Goal: Task Accomplishment & Management: Manage account settings

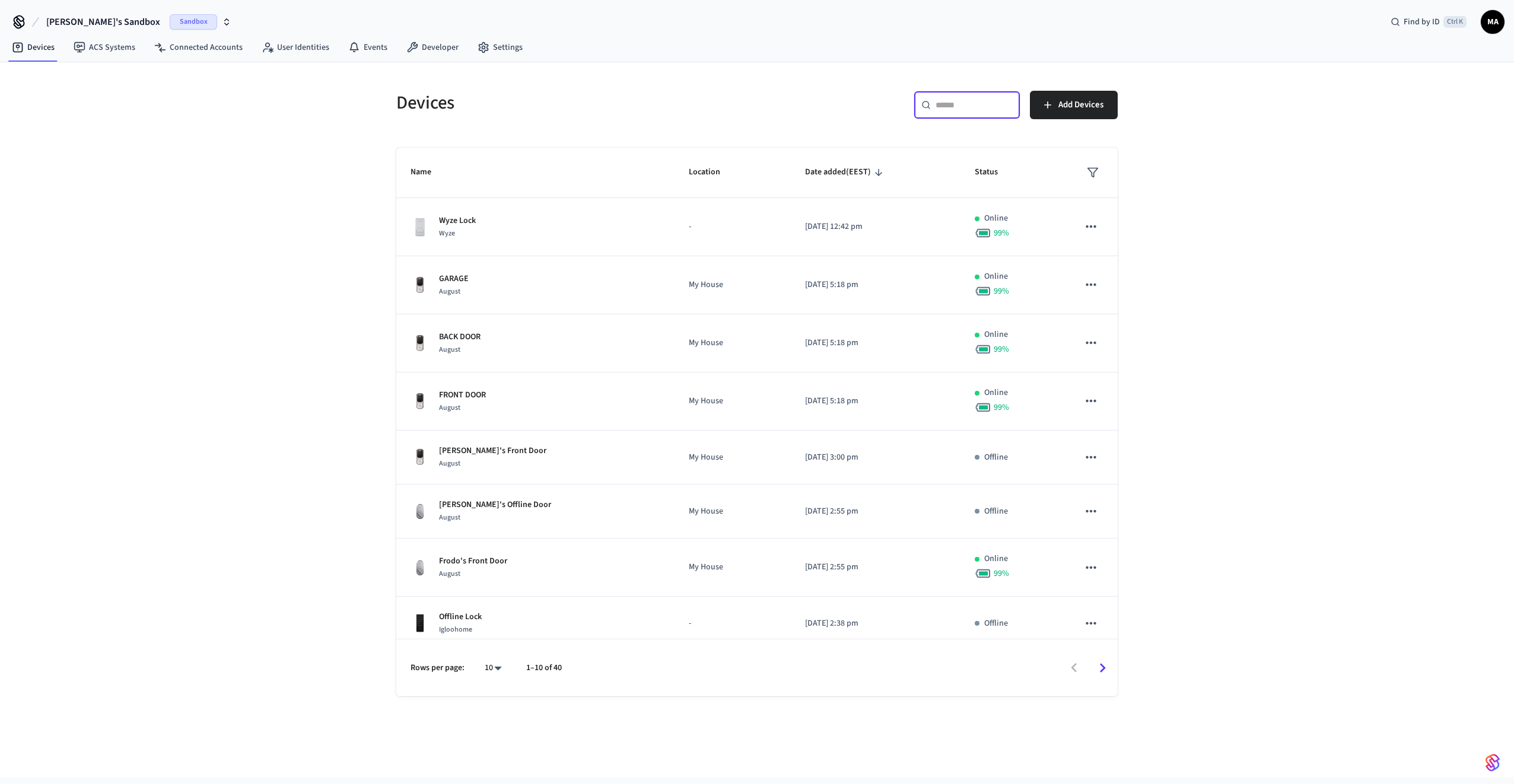
click at [981, 105] on input "text" at bounding box center [973, 104] width 77 height 11
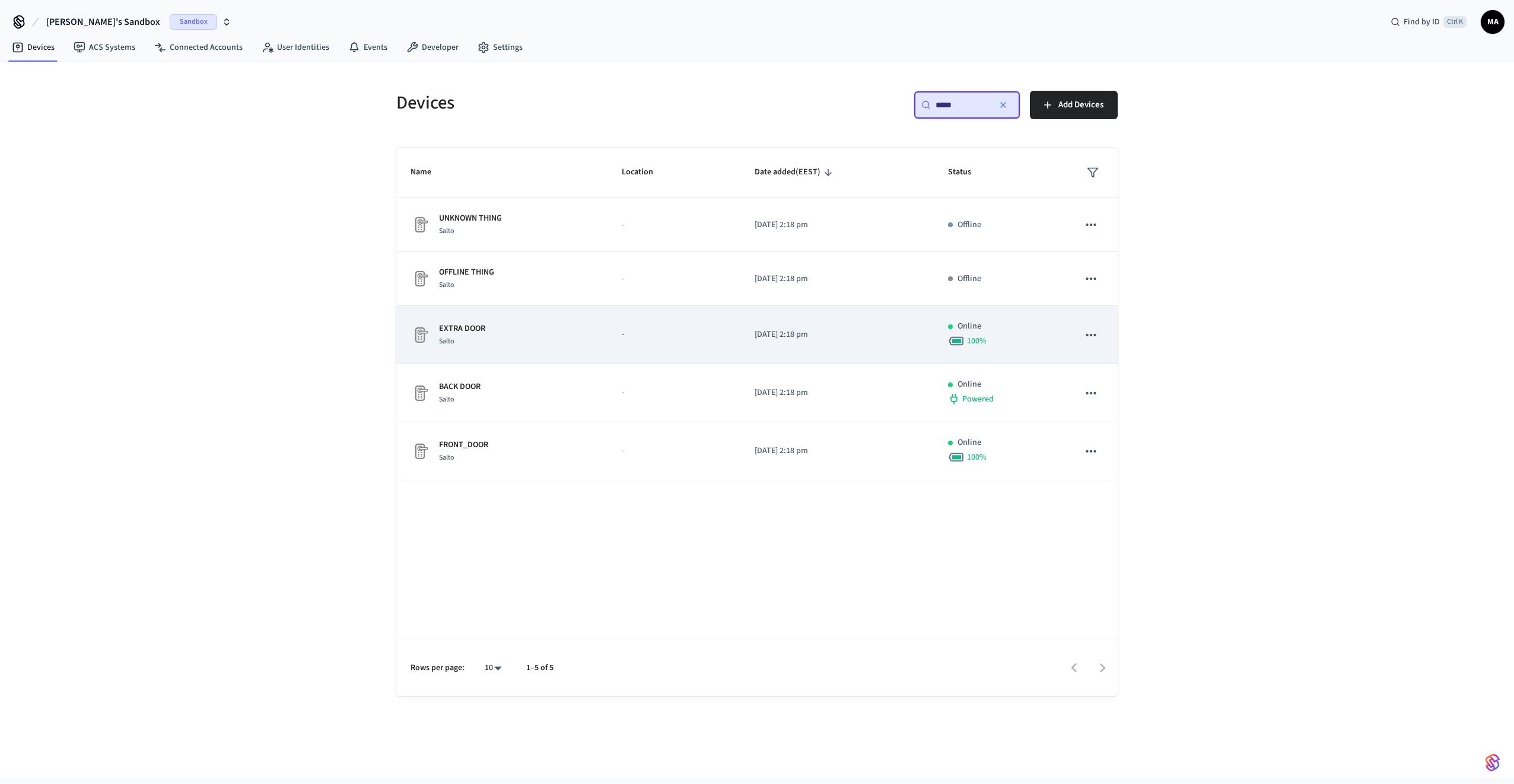
type input "*****"
click at [445, 333] on p "EXTRA DOOR" at bounding box center [462, 328] width 46 height 12
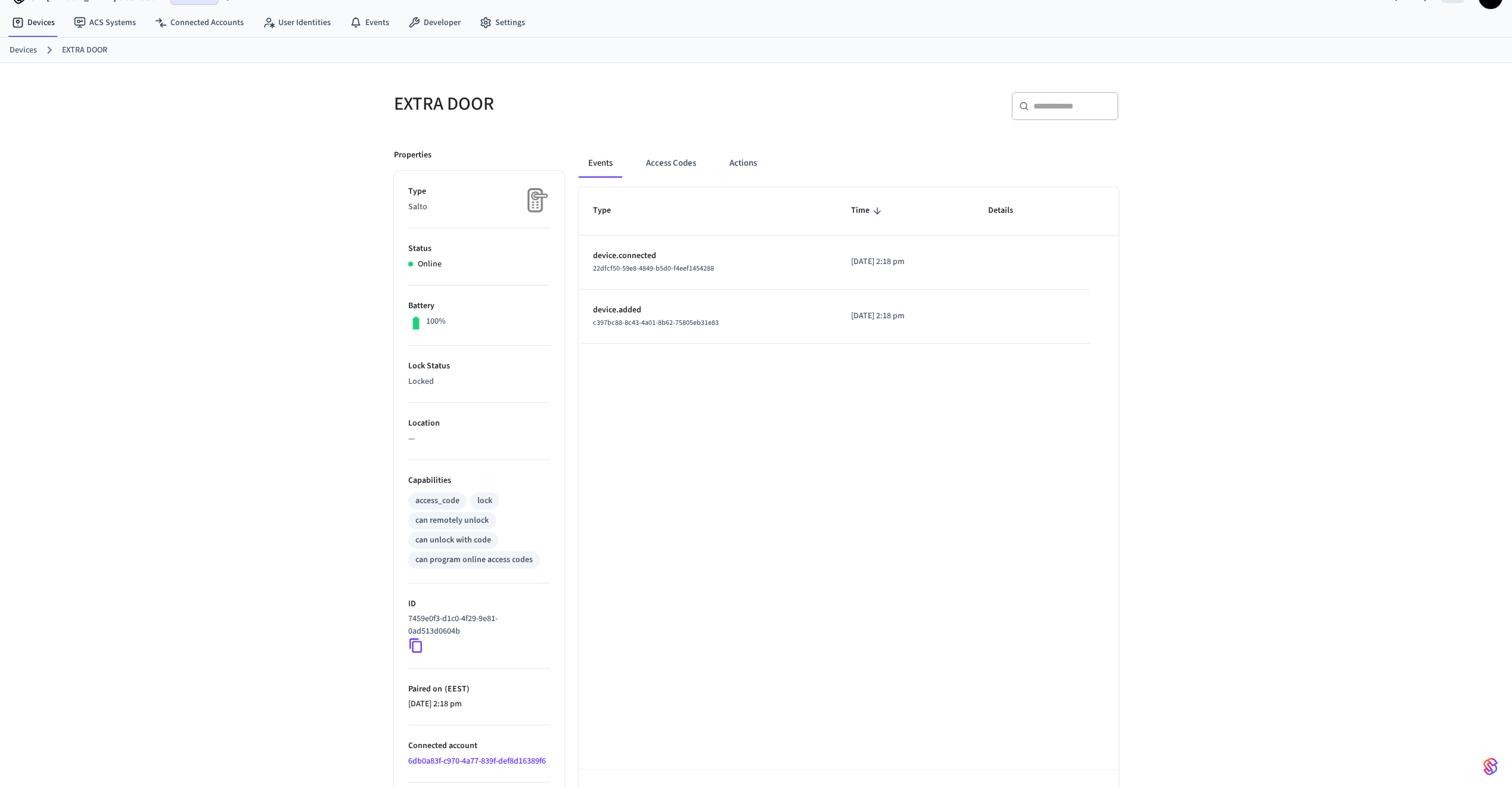
scroll to position [64, 0]
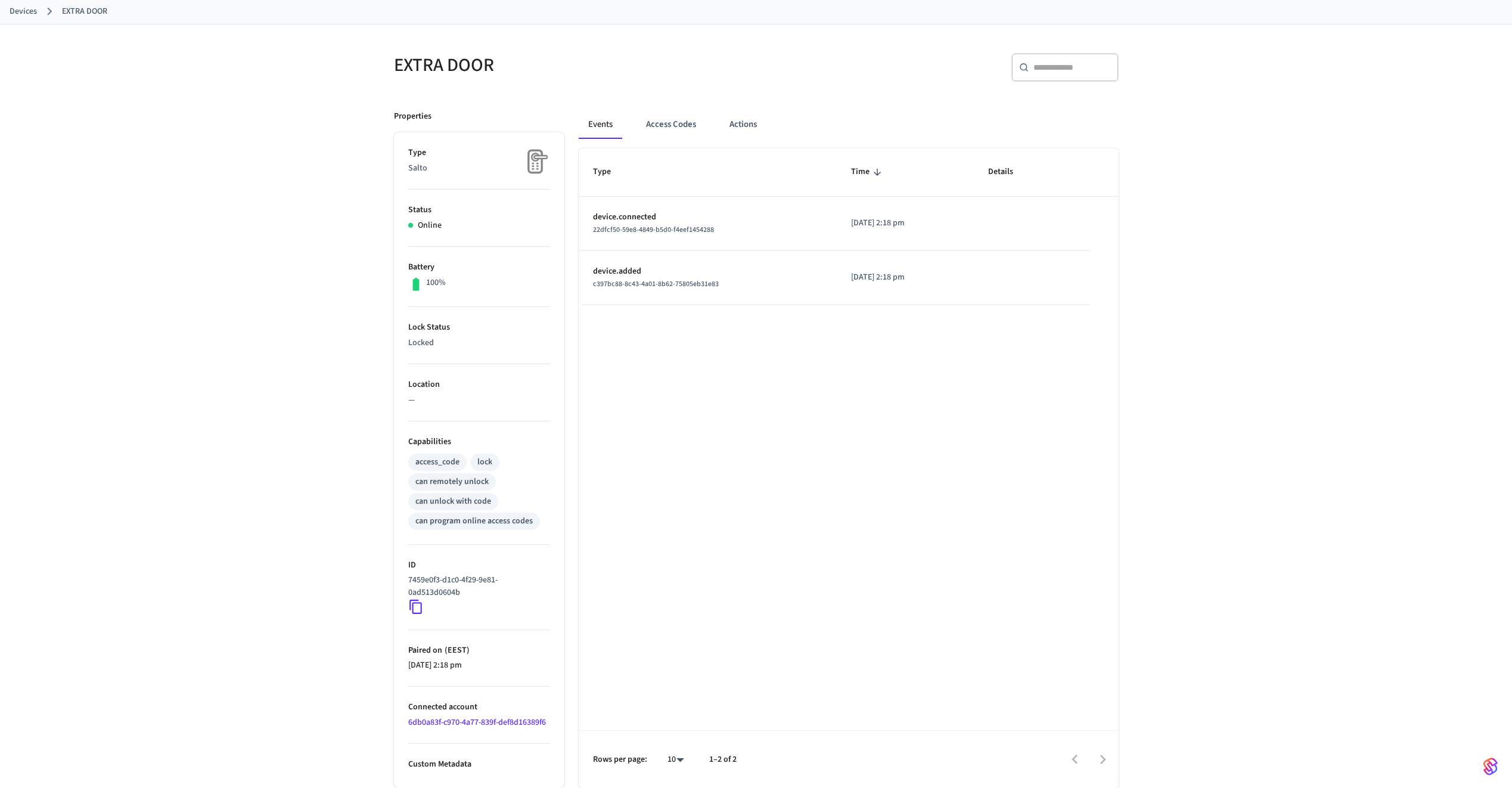
click at [437, 764] on p "Custom Metadata" at bounding box center [479, 764] width 142 height 12
drag, startPoint x: 437, startPoint y: 764, endPoint x: 280, endPoint y: 646, distance: 196.4
click at [280, 646] on div "EXTRA DOOR ​ ​ Properties Type Salto Status Online Battery 100% Lock Status Loc…" at bounding box center [756, 406] width 1512 height 763
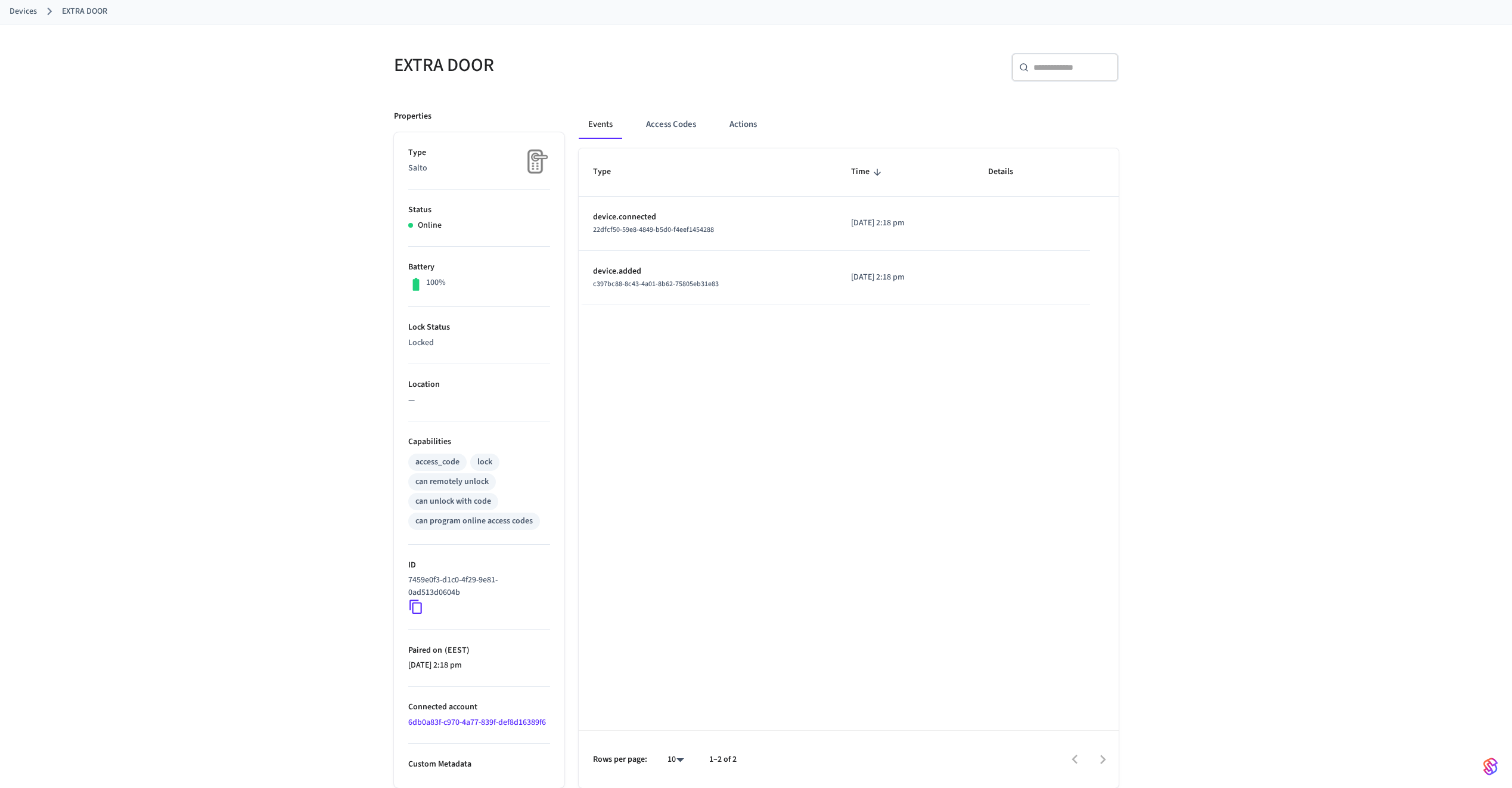
click at [413, 606] on icon at bounding box center [415, 607] width 12 height 14
click at [419, 603] on icon at bounding box center [415, 607] width 12 height 14
